Goal: Task Accomplishment & Management: Use online tool/utility

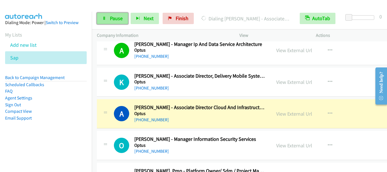
click at [114, 16] on span "Pause" at bounding box center [116, 18] width 13 height 7
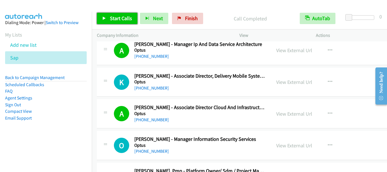
click at [119, 16] on span "Start Calls" at bounding box center [121, 18] width 22 height 7
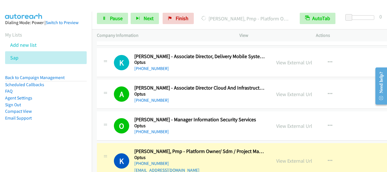
scroll to position [8946, 0]
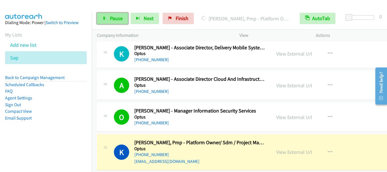
click at [120, 20] on span "Pause" at bounding box center [116, 18] width 13 height 7
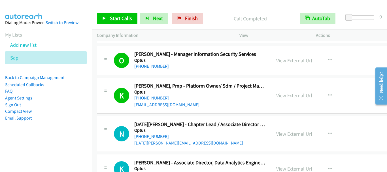
scroll to position [9031, 0]
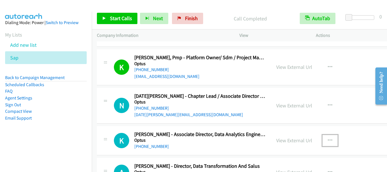
click at [328, 138] on icon "button" at bounding box center [330, 140] width 5 height 5
click at [128, 12] on div "Start Calls Pause Next Finish Call Completed AutoTab AutoTab 0" at bounding box center [239, 19] width 295 height 22
click at [125, 17] on span "Start Calls" at bounding box center [121, 18] width 22 height 7
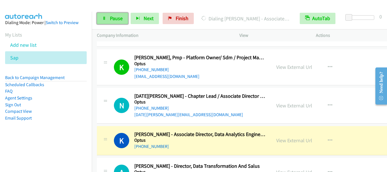
click at [111, 17] on span "Pause" at bounding box center [116, 18] width 13 height 7
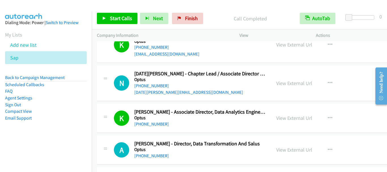
scroll to position [9059, 0]
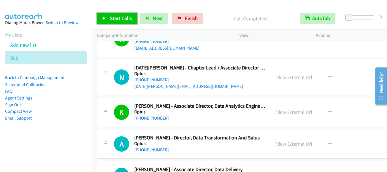
click at [126, 20] on span "Start Calls" at bounding box center [121, 18] width 22 height 7
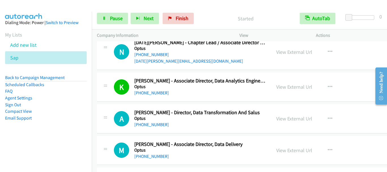
scroll to position [9087, 0]
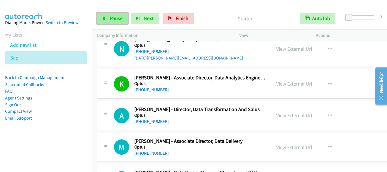
click at [110, 20] on span "Pause" at bounding box center [116, 18] width 13 height 7
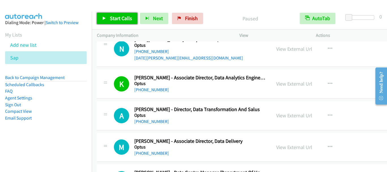
click at [110, 20] on span "Start Calls" at bounding box center [121, 18] width 22 height 7
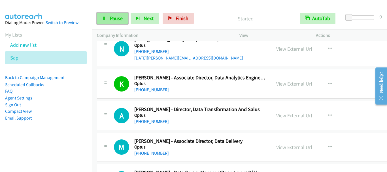
click at [113, 18] on span "Pause" at bounding box center [116, 18] width 13 height 7
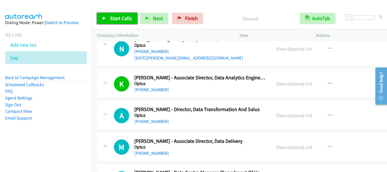
click at [130, 21] on span "Start Calls" at bounding box center [121, 18] width 22 height 7
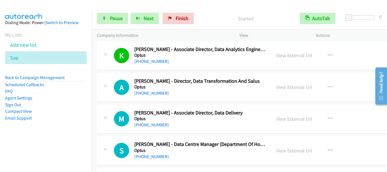
scroll to position [9144, 0]
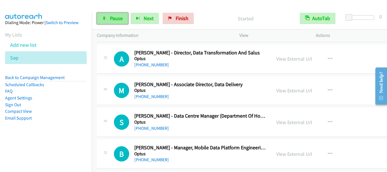
click at [116, 18] on span "Pause" at bounding box center [116, 18] width 13 height 7
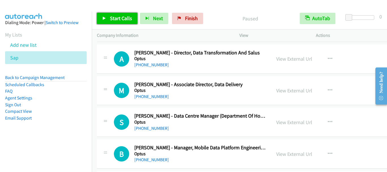
click at [128, 19] on span "Start Calls" at bounding box center [121, 18] width 22 height 7
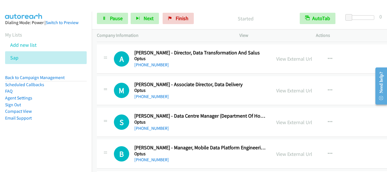
scroll to position [9172, 0]
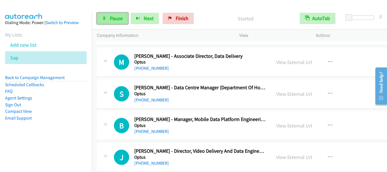
click at [116, 14] on link "Pause" at bounding box center [112, 18] width 31 height 11
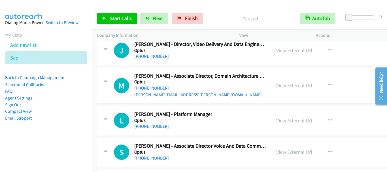
scroll to position [9286, 0]
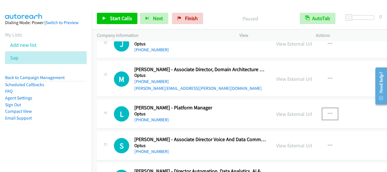
click at [328, 112] on icon "button" at bounding box center [330, 114] width 5 height 5
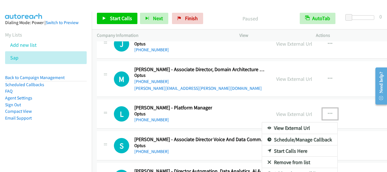
click at [287, 145] on link "Start Calls Here" at bounding box center [299, 150] width 75 height 11
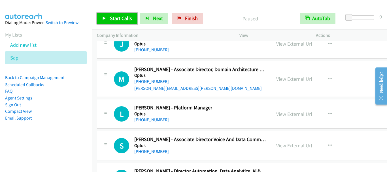
click at [126, 20] on span "Start Calls" at bounding box center [121, 18] width 22 height 7
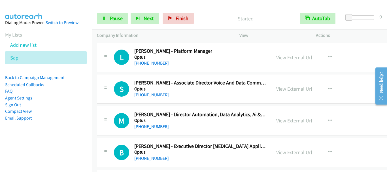
scroll to position [9314, 0]
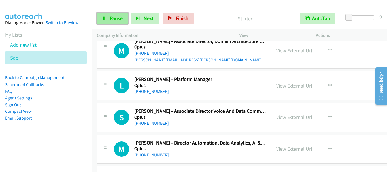
click at [113, 18] on span "Pause" at bounding box center [116, 18] width 13 height 7
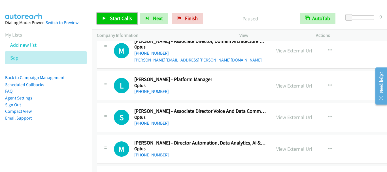
click at [116, 15] on span "Start Calls" at bounding box center [121, 18] width 22 height 7
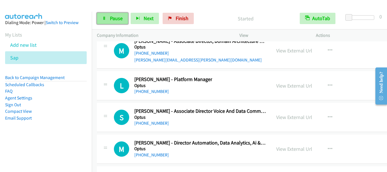
click at [112, 20] on span "Pause" at bounding box center [116, 18] width 13 height 7
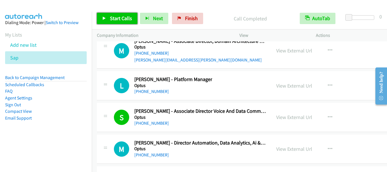
click at [116, 14] on link "Start Calls" at bounding box center [117, 18] width 41 height 11
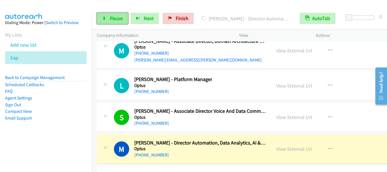
click at [115, 22] on link "Pause" at bounding box center [112, 18] width 31 height 11
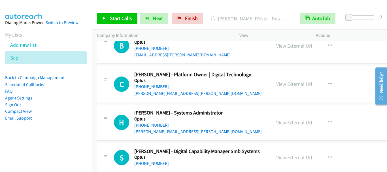
scroll to position [9711, 0]
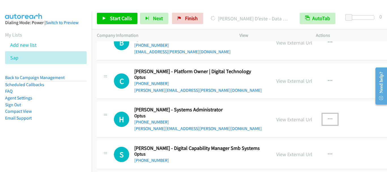
click at [328, 117] on icon "button" at bounding box center [330, 119] width 5 height 5
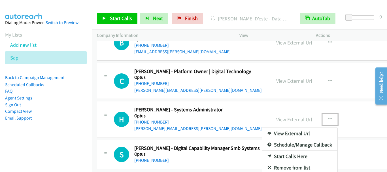
click at [285, 151] on link "Start Calls Here" at bounding box center [299, 156] width 75 height 11
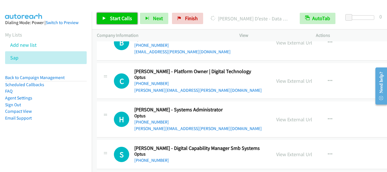
click at [113, 20] on span "Start Calls" at bounding box center [121, 18] width 22 height 7
click at [110, 21] on span "Start Calls" at bounding box center [121, 18] width 22 height 7
click at [115, 19] on span "Start Calls" at bounding box center [121, 18] width 22 height 7
click at [121, 19] on span "Start Calls" at bounding box center [121, 18] width 22 height 7
click at [118, 18] on span "Start Calls" at bounding box center [121, 18] width 22 height 7
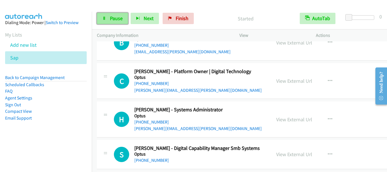
click at [116, 18] on span "Pause" at bounding box center [116, 18] width 13 height 7
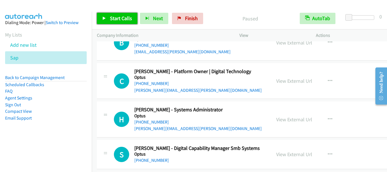
click at [116, 18] on span "Start Calls" at bounding box center [121, 18] width 22 height 7
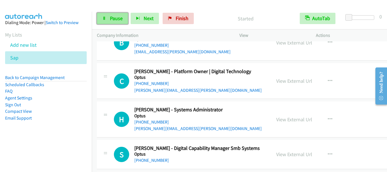
click at [109, 20] on link "Pause" at bounding box center [112, 18] width 31 height 11
